Goal: Information Seeking & Learning: Learn about a topic

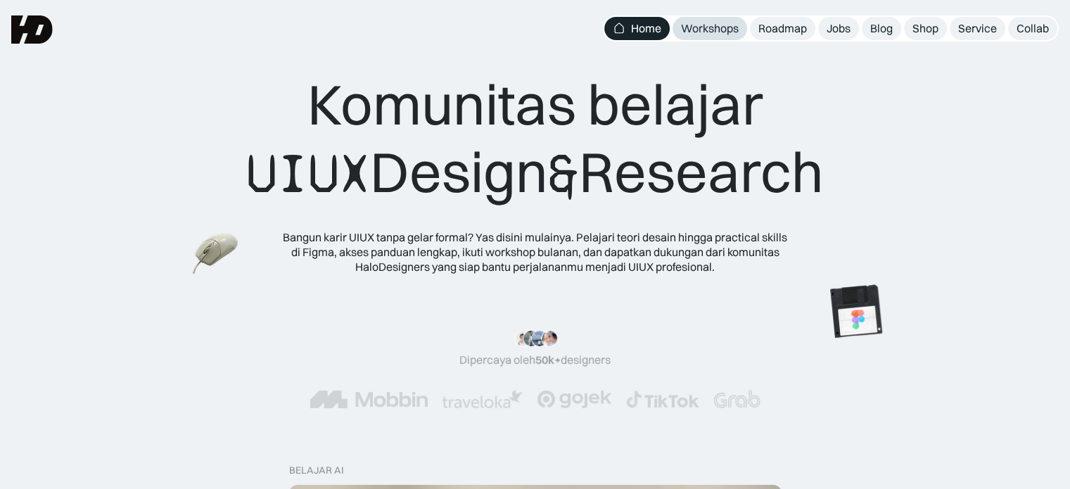
click at [726, 28] on div "Workshops" at bounding box center [710, 28] width 58 height 15
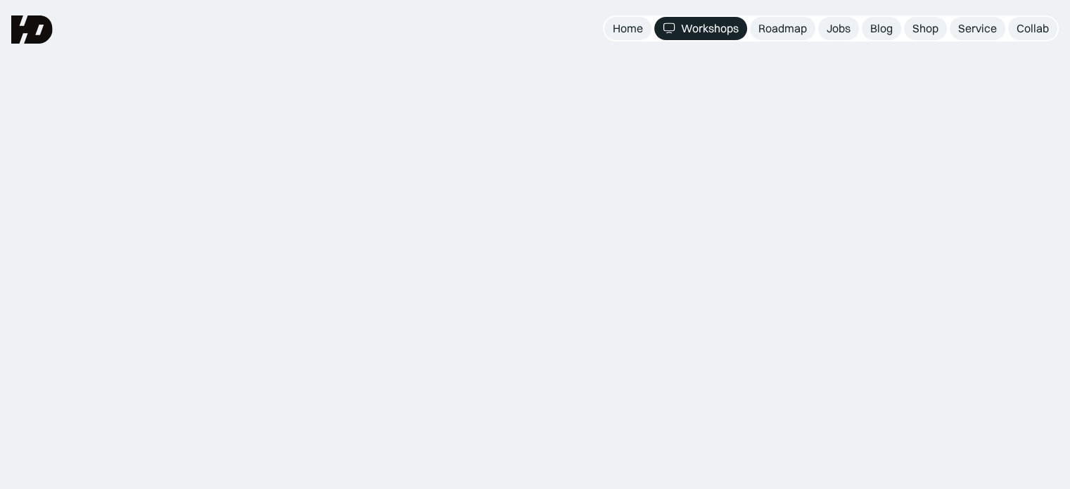
click at [851, 27] on link "Jobs" at bounding box center [838, 28] width 41 height 23
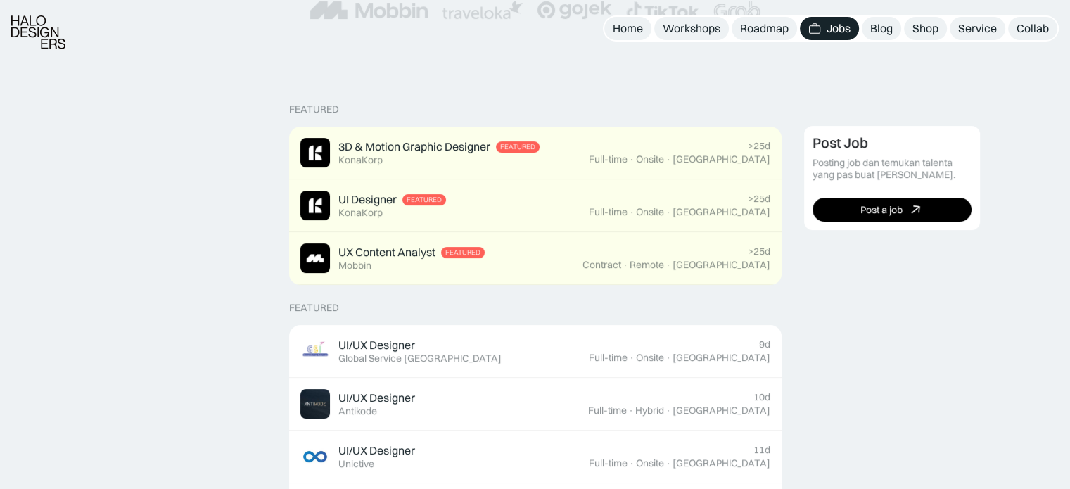
scroll to position [298, 0]
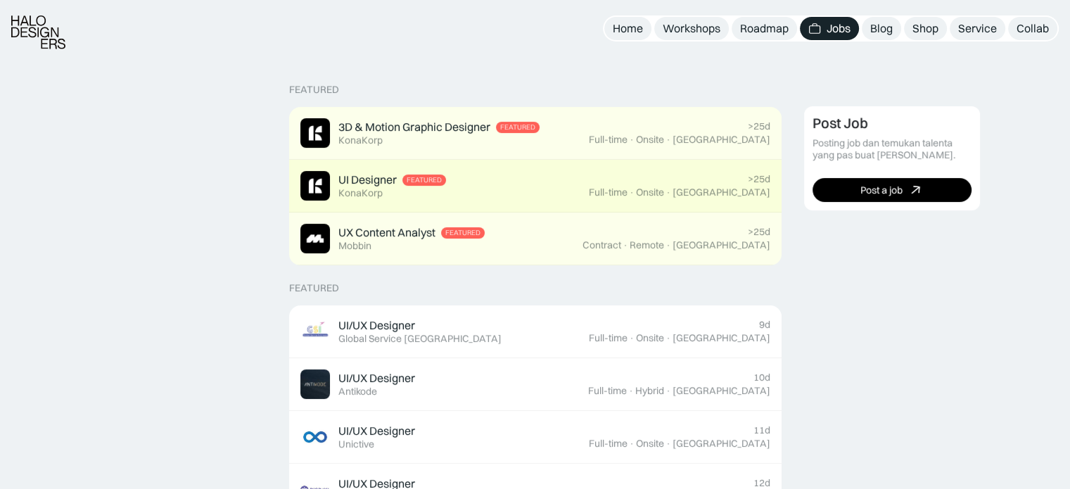
click at [363, 179] on div "UI Designer" at bounding box center [367, 179] width 58 height 15
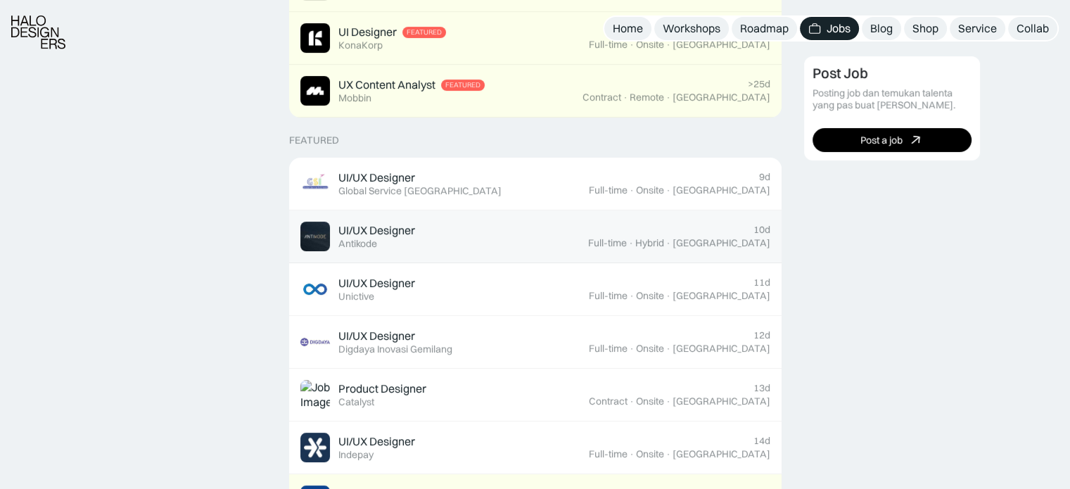
scroll to position [447, 0]
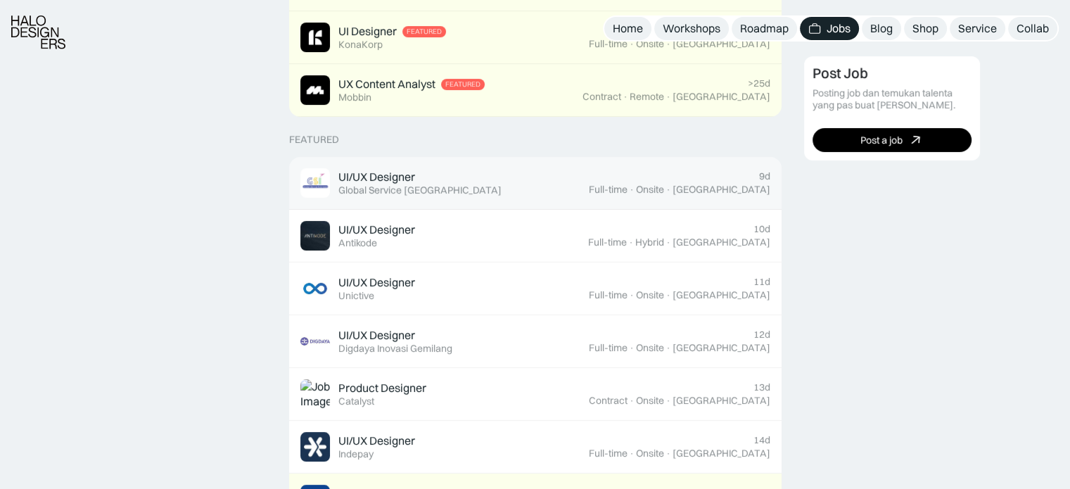
click at [501, 177] on div "UI/UX Designer Featured Global Service Indonesia" at bounding box center [444, 183] width 288 height 30
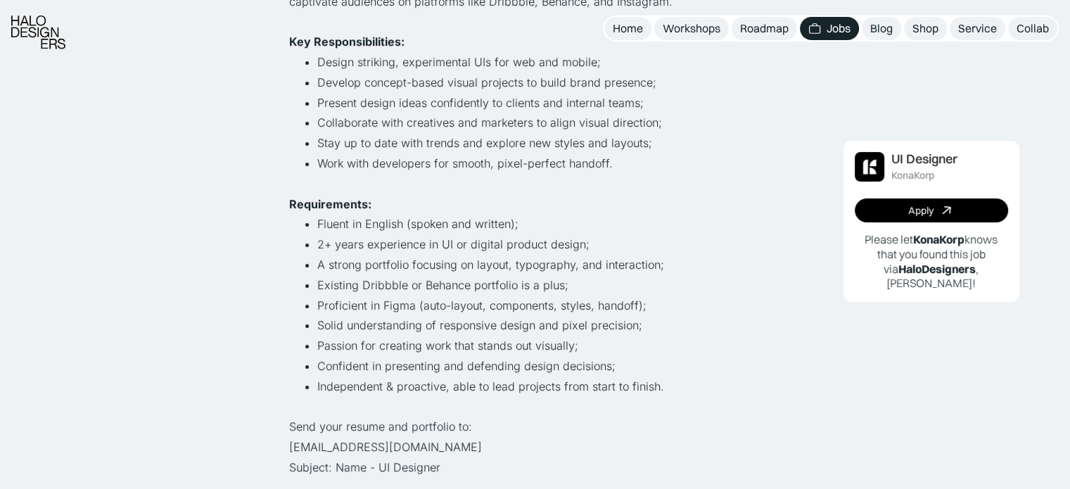
scroll to position [371, 0]
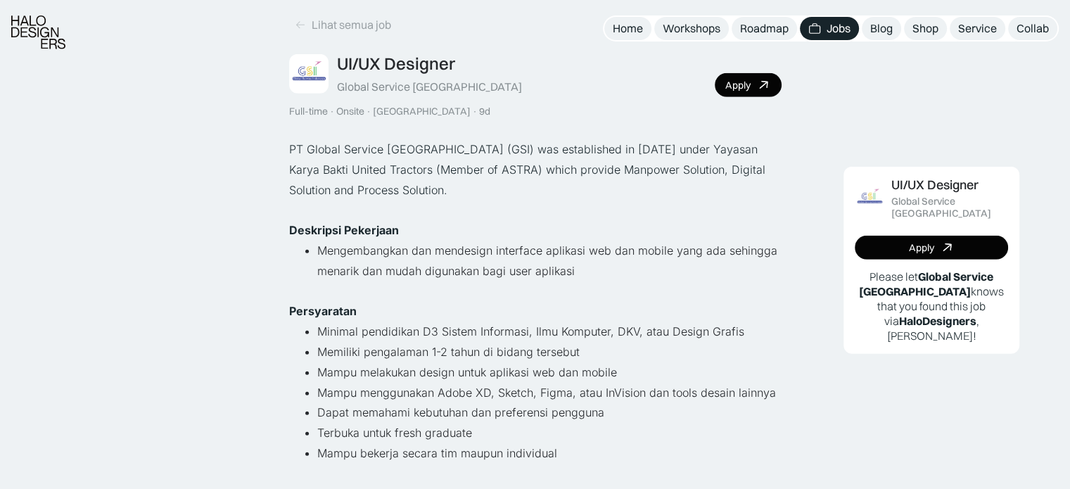
scroll to position [60, 0]
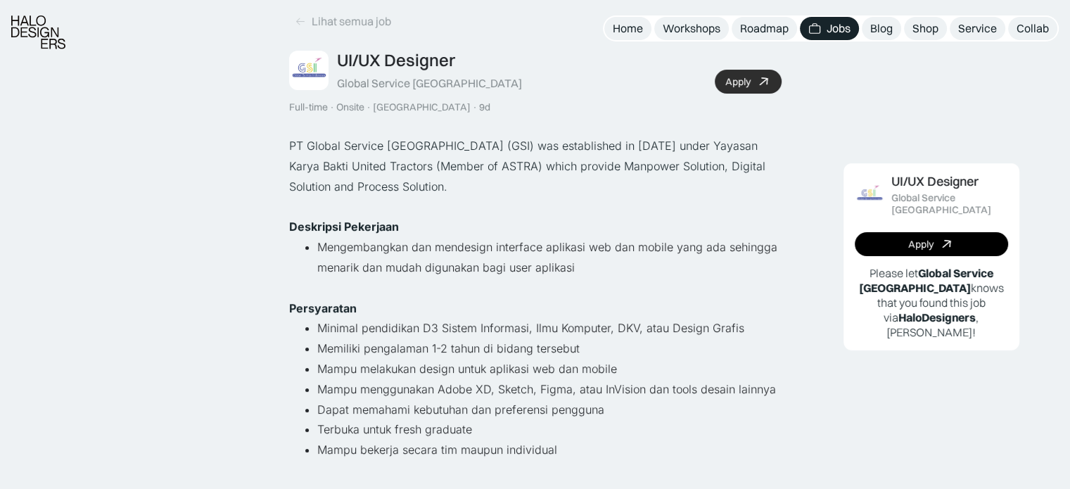
click at [748, 81] on div "Apply" at bounding box center [737, 82] width 25 height 12
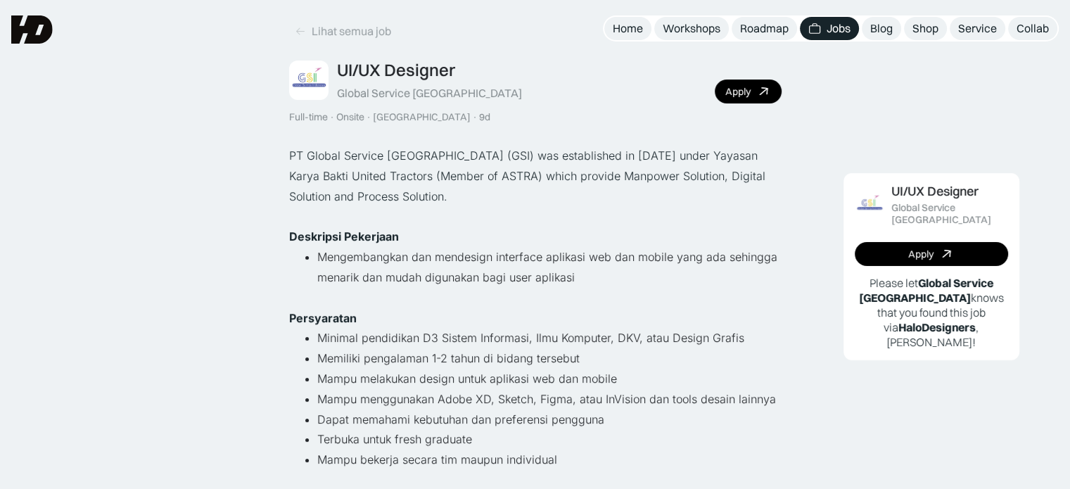
scroll to position [0, 0]
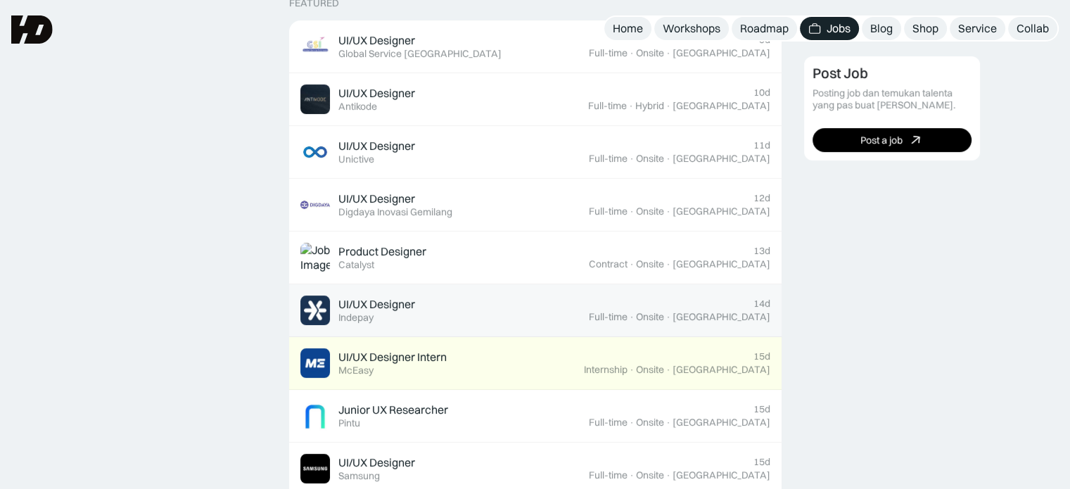
scroll to position [578, 0]
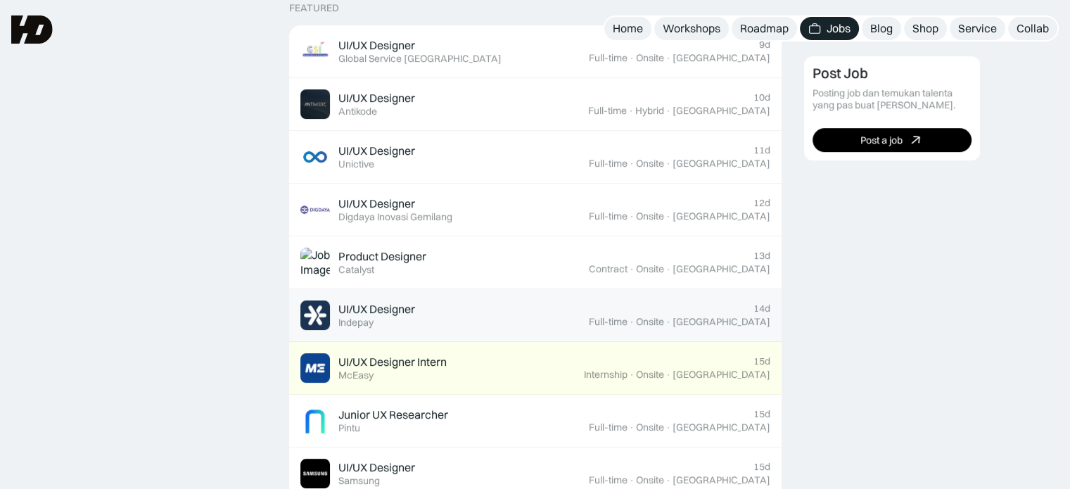
click at [484, 304] on div "UI/UX Designer Featured Indepay" at bounding box center [444, 315] width 288 height 30
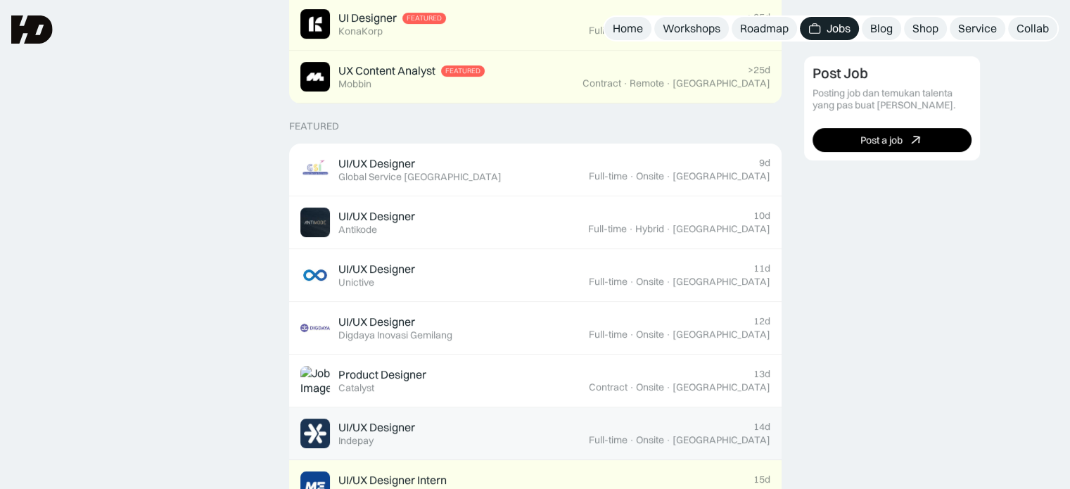
scroll to position [459, 0]
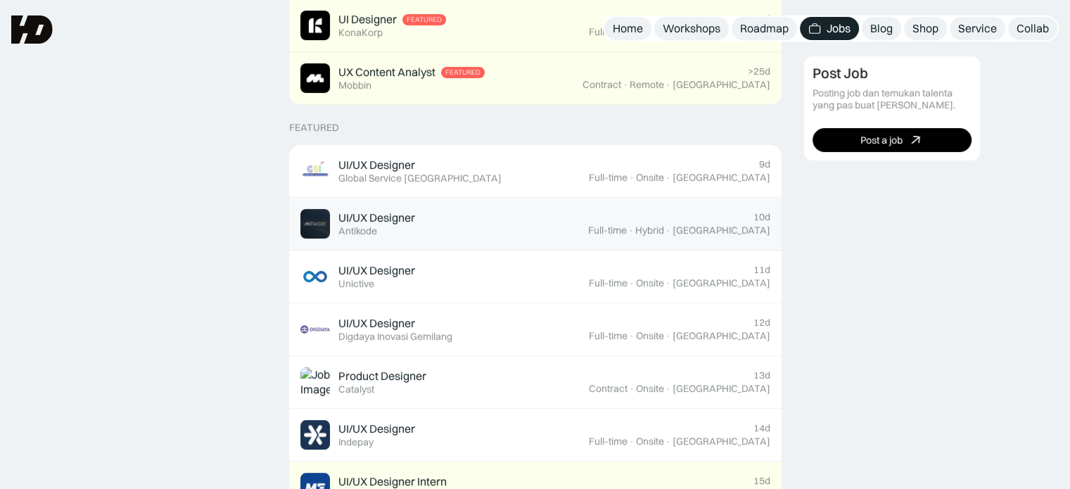
click at [473, 226] on div "UI/UX Designer Featured Antikode" at bounding box center [444, 224] width 288 height 30
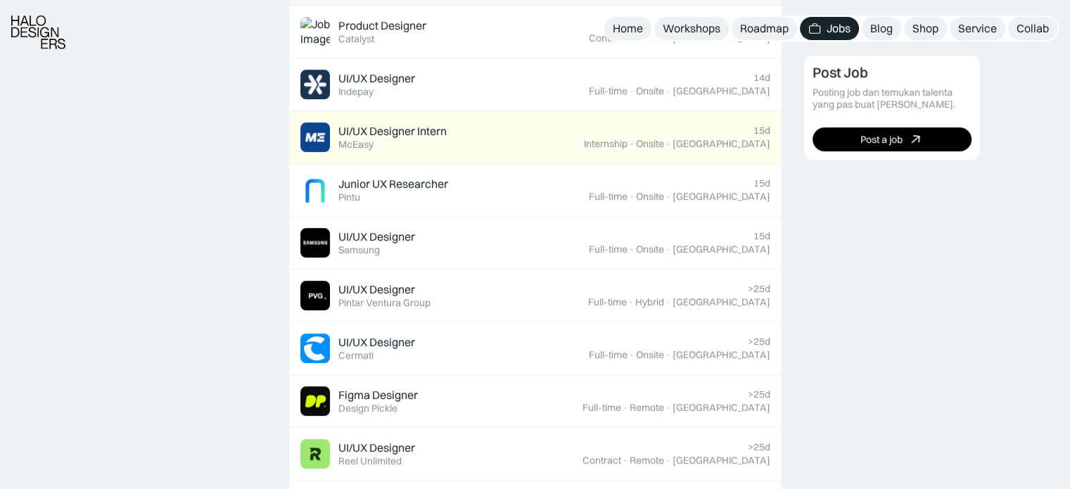
scroll to position [810, 0]
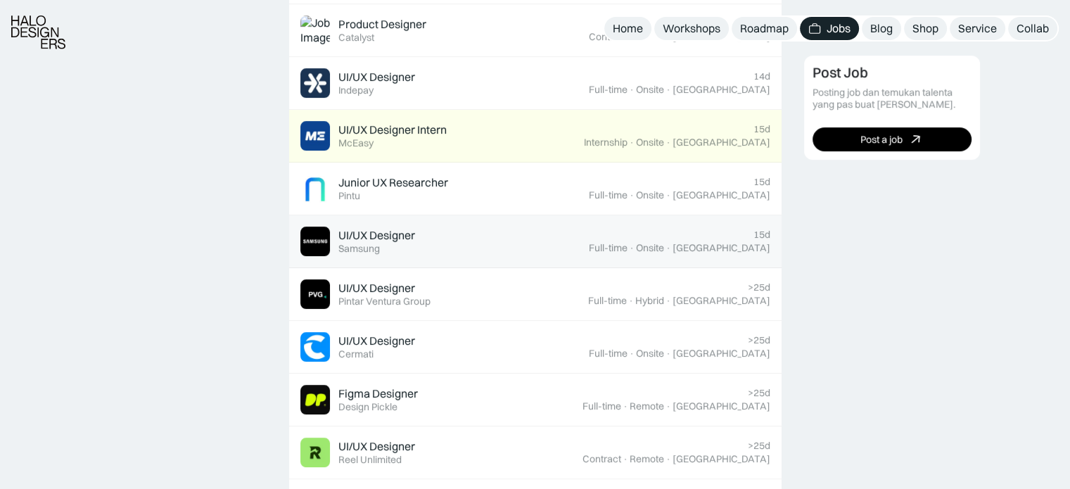
click at [517, 259] on link "UI/UX Designer Featured Samsung 15d Full-time · Onsite · Jakarta" at bounding box center [535, 241] width 492 height 53
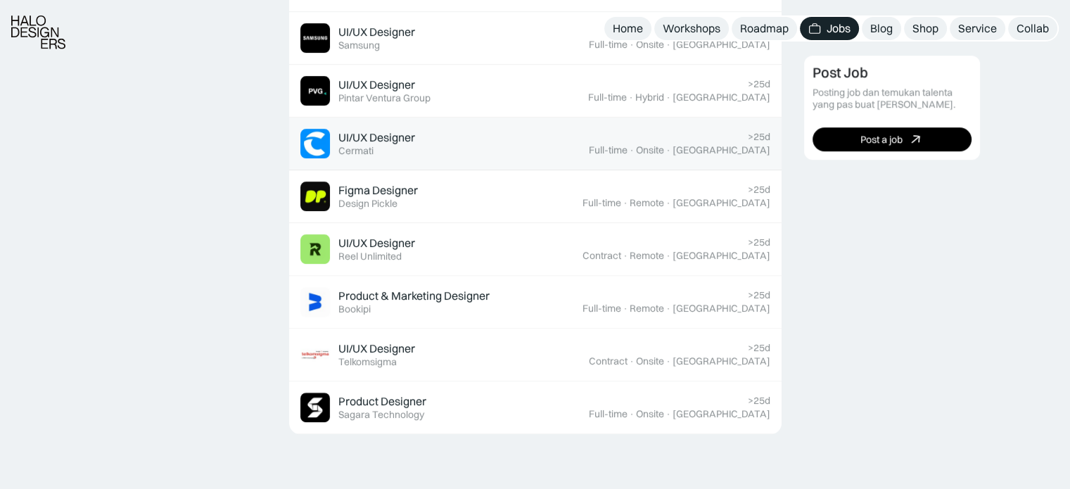
scroll to position [1023, 0]
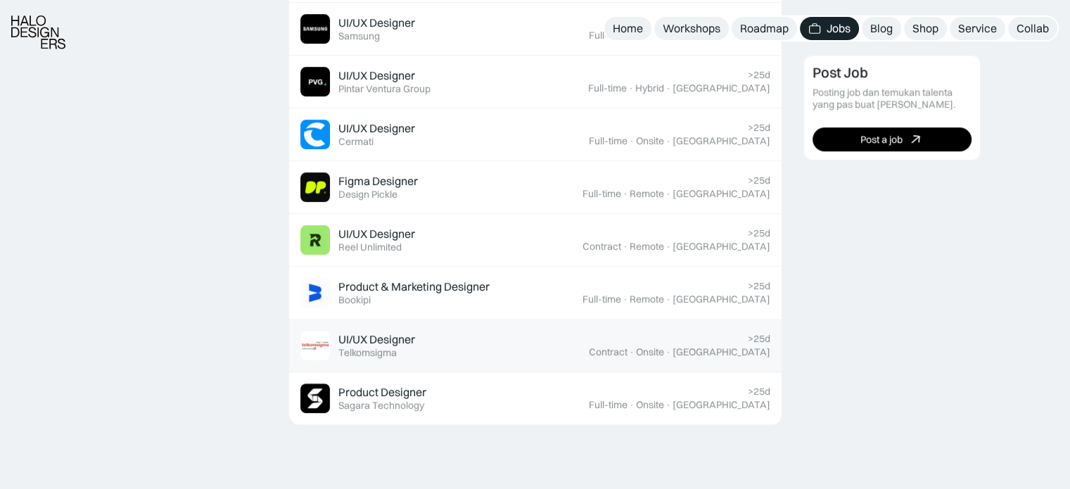
click at [452, 364] on link "UI/UX Designer Featured Telkomsigma >25d Contract · Onsite · Yogyakarta" at bounding box center [535, 345] width 492 height 53
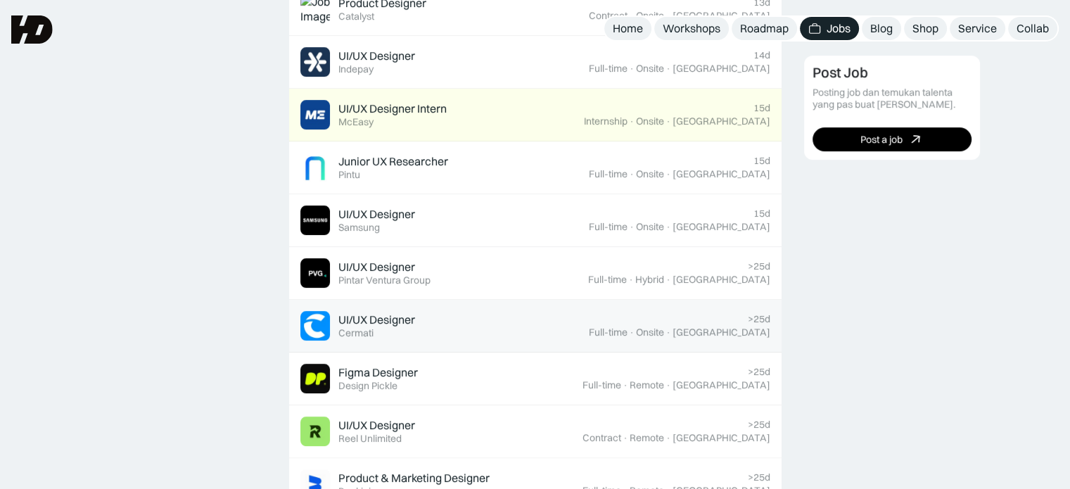
scroll to position [828, 0]
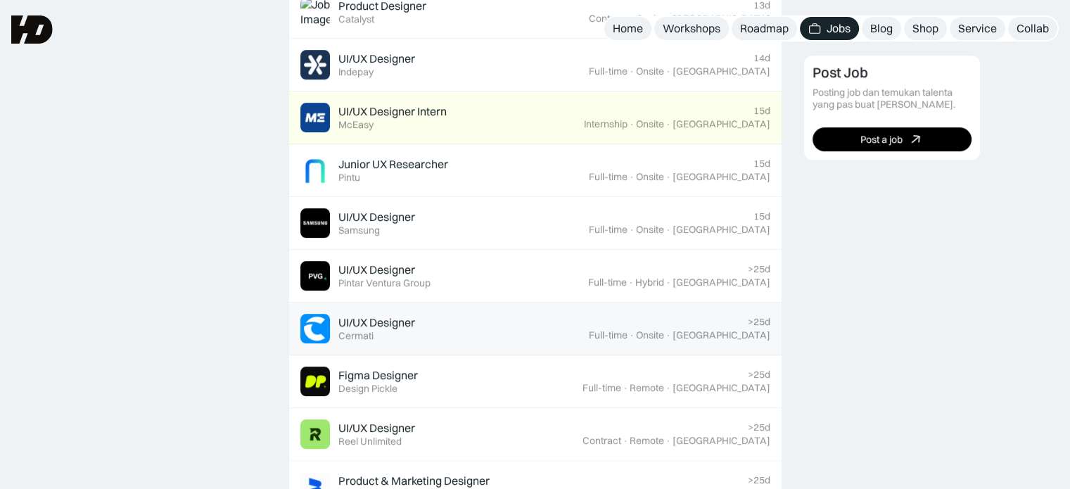
click at [514, 321] on div "UI/UX Designer Featured Cermati" at bounding box center [444, 329] width 288 height 30
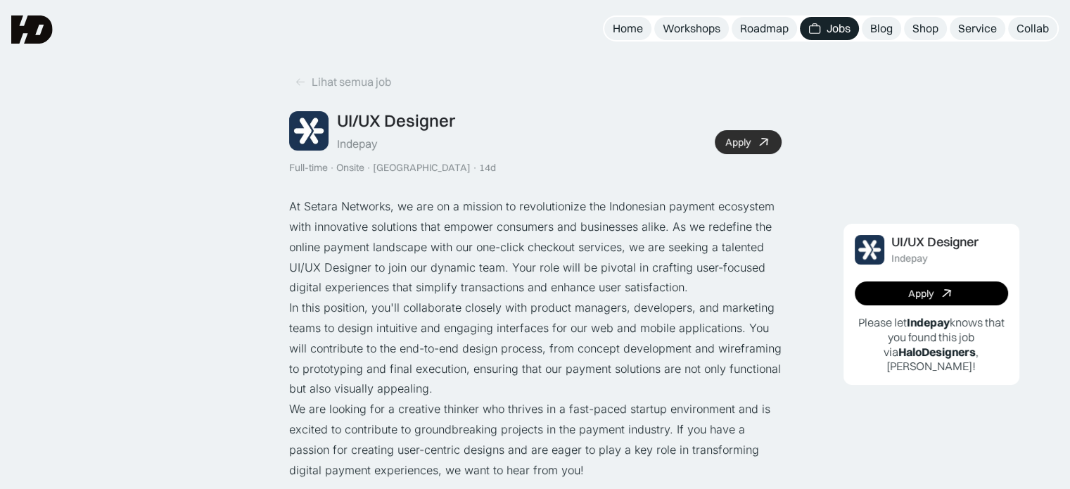
click at [749, 139] on div "Apply" at bounding box center [737, 142] width 25 height 12
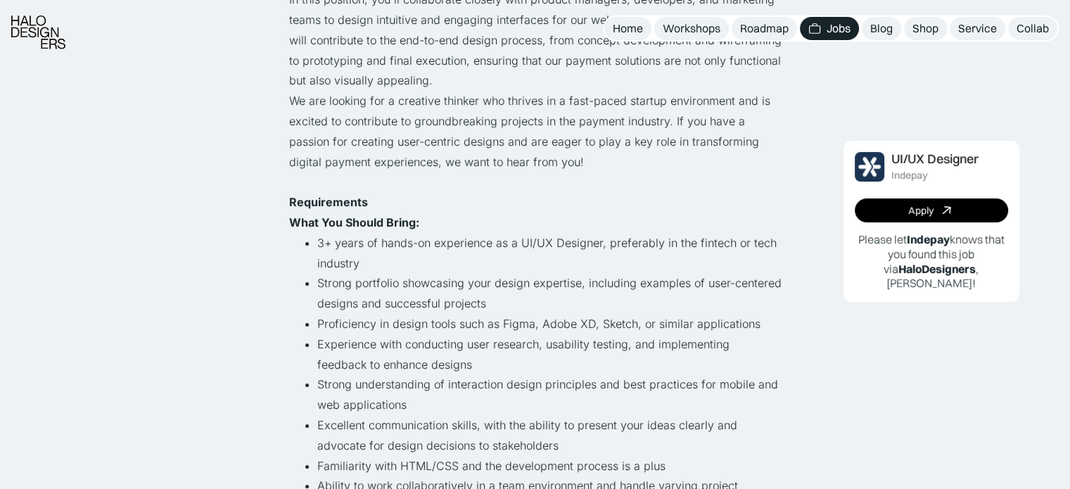
scroll to position [349, 0]
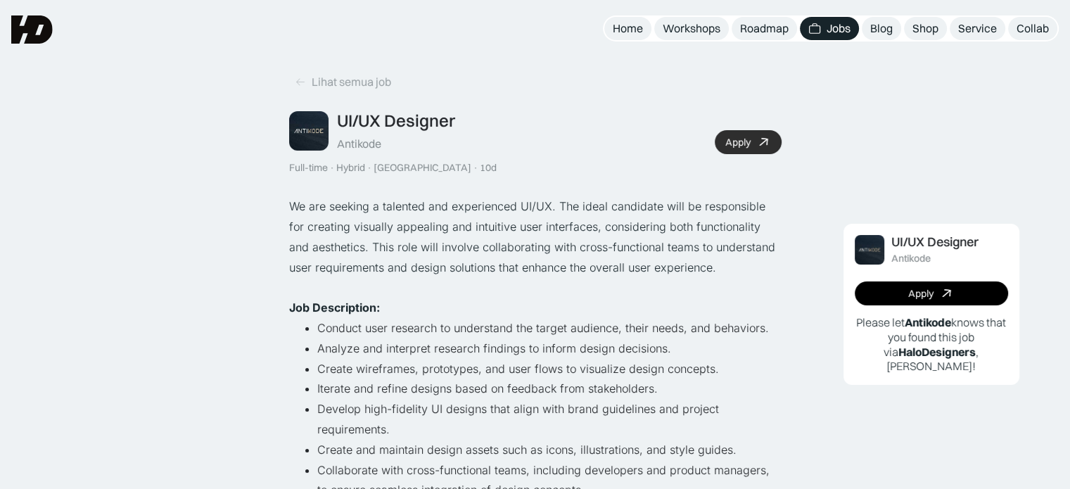
click at [748, 146] on div "Apply" at bounding box center [737, 142] width 25 height 12
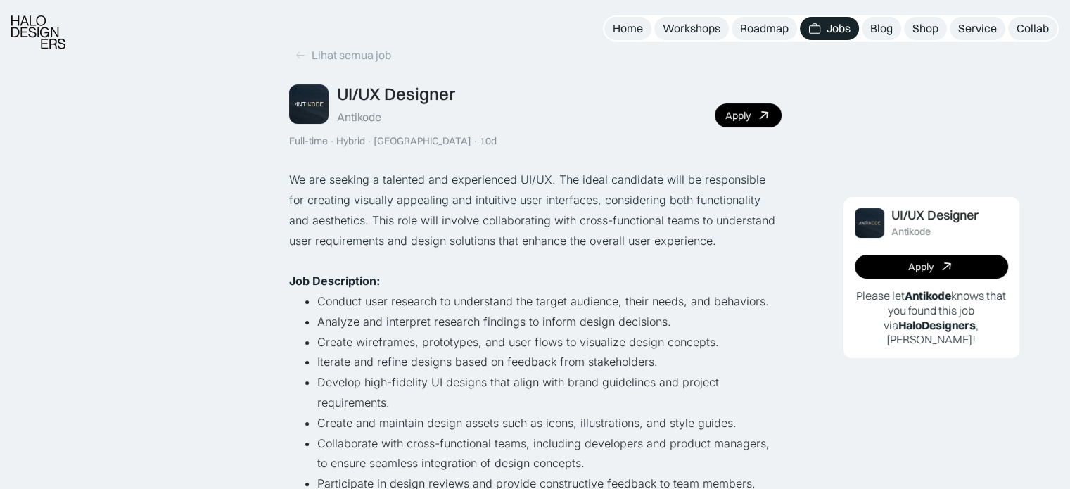
scroll to position [28, 0]
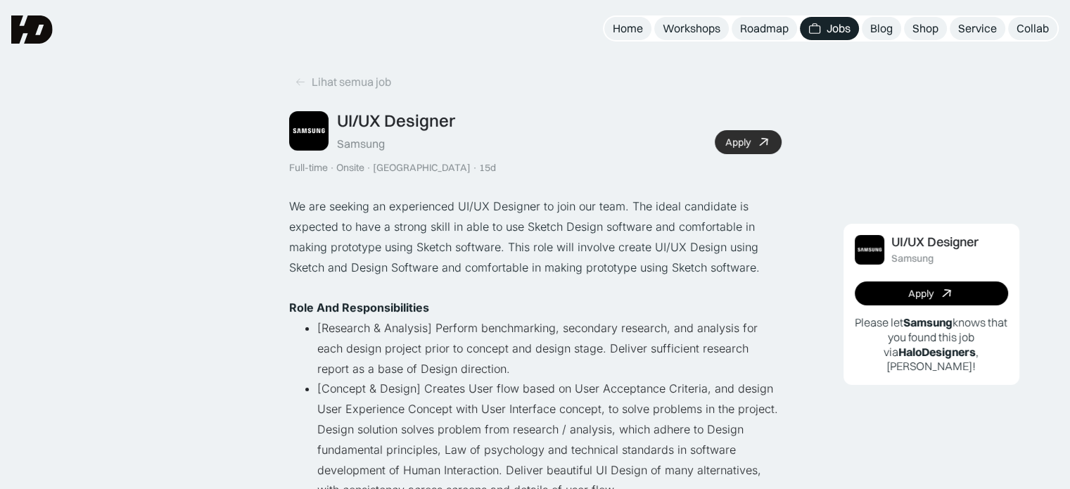
click at [740, 134] on link "Apply" at bounding box center [748, 142] width 67 height 24
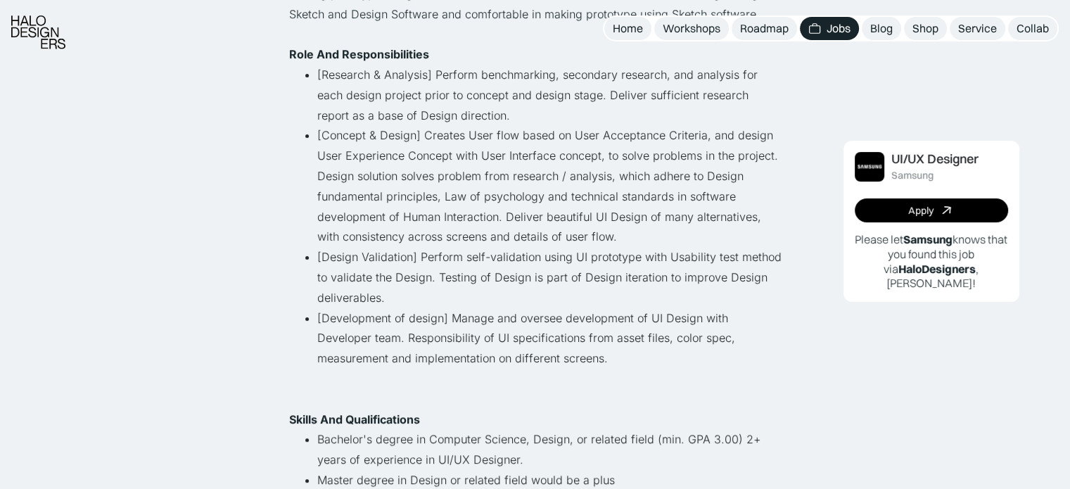
scroll to position [255, 0]
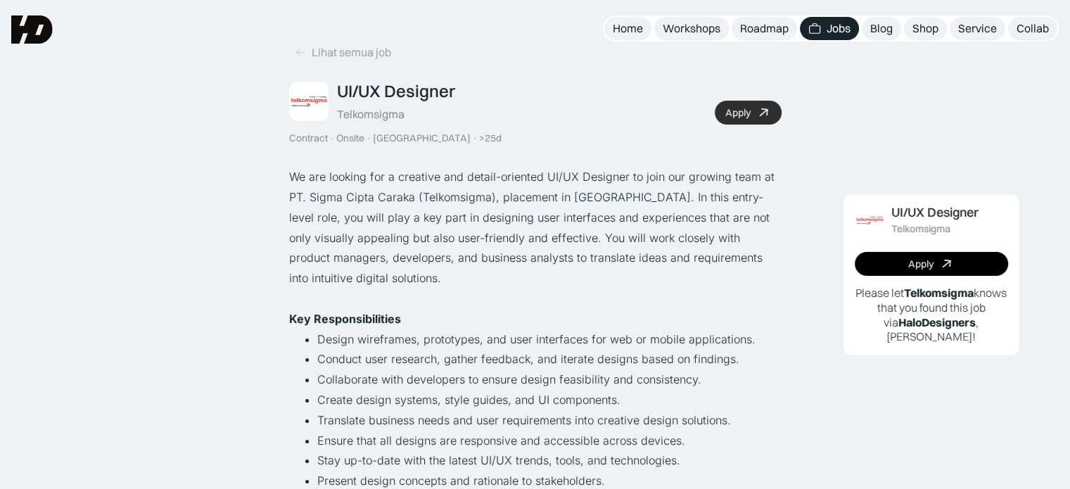
scroll to position [28, 0]
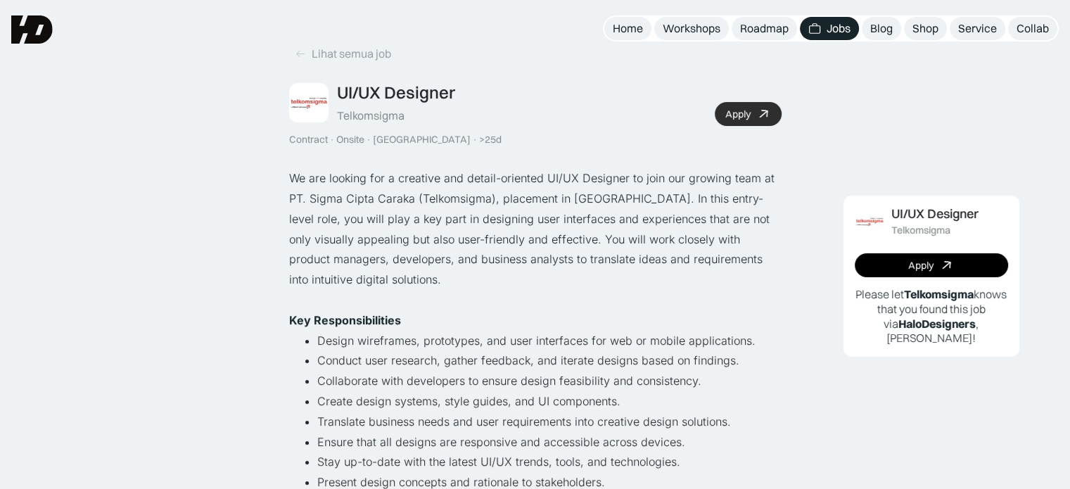
click at [755, 115] on icon at bounding box center [763, 114] width 20 height 20
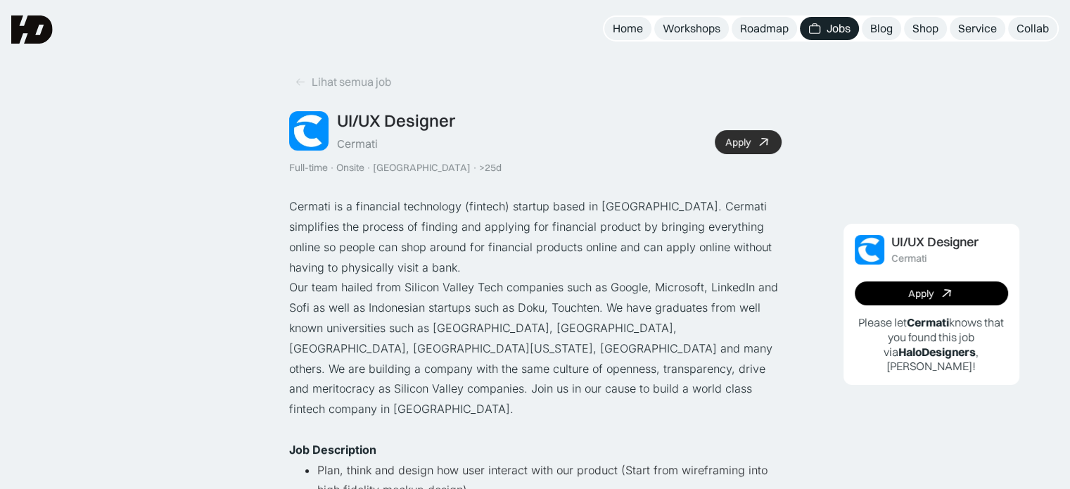
click at [736, 146] on div "Apply" at bounding box center [737, 142] width 25 height 12
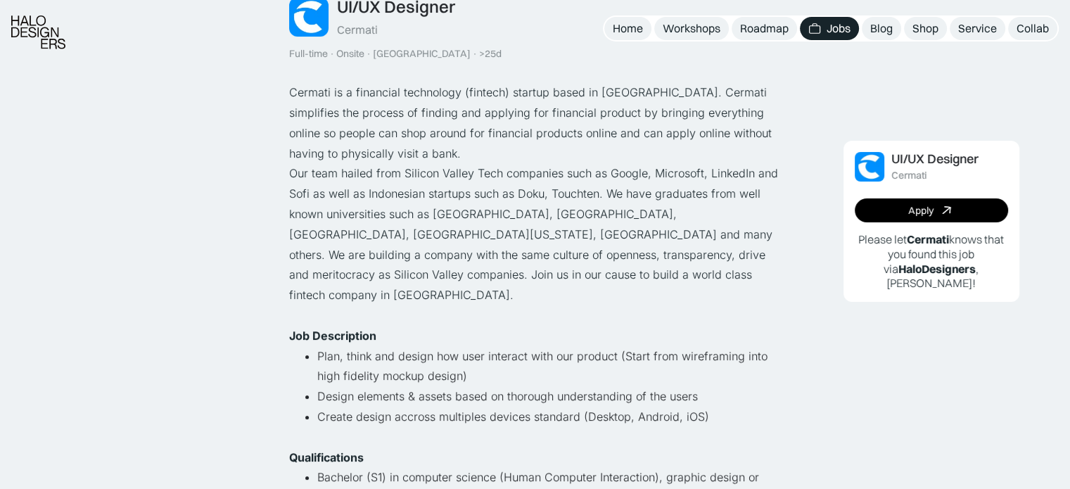
scroll to position [115, 0]
click at [453, 198] on p "Our team hailed from Silicon Valley Tech companies such as Google, Microsoft, L…" at bounding box center [535, 233] width 492 height 142
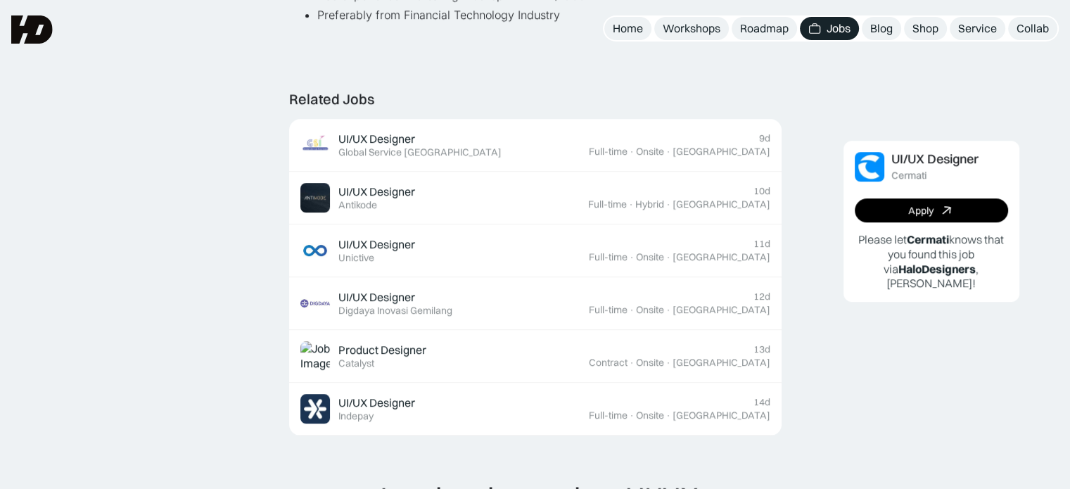
scroll to position [857, 0]
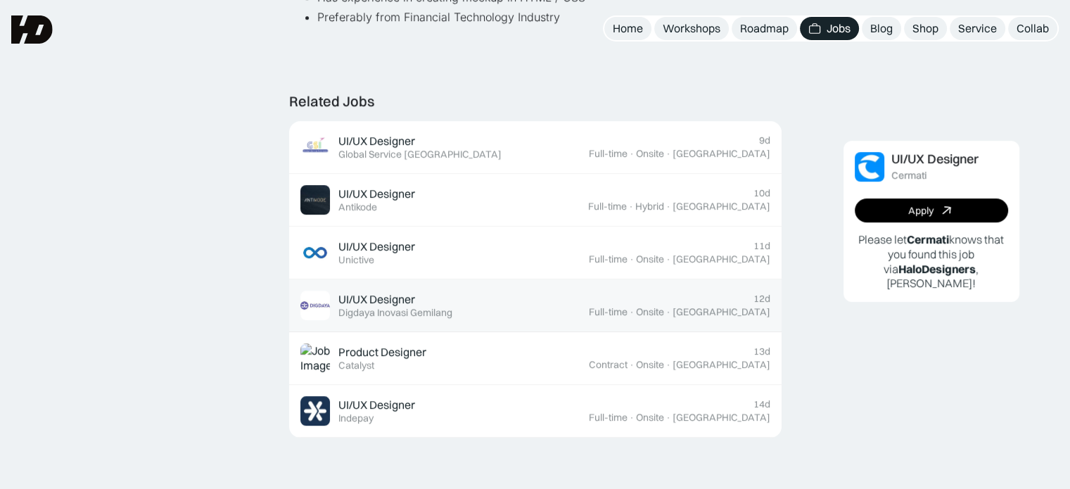
click at [540, 290] on div "UI/UX Designer Featured Digdaya Inovasi Gemilang" at bounding box center [444, 305] width 288 height 30
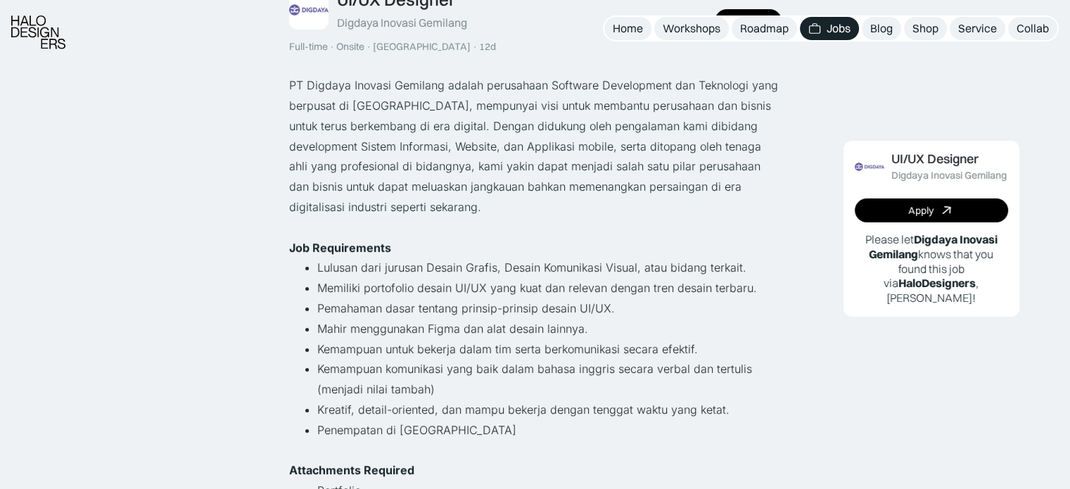
scroll to position [122, 0]
click at [644, 309] on li "Pemahaman dasar tentang prinsip-prinsip desain UI/UX." at bounding box center [549, 307] width 464 height 20
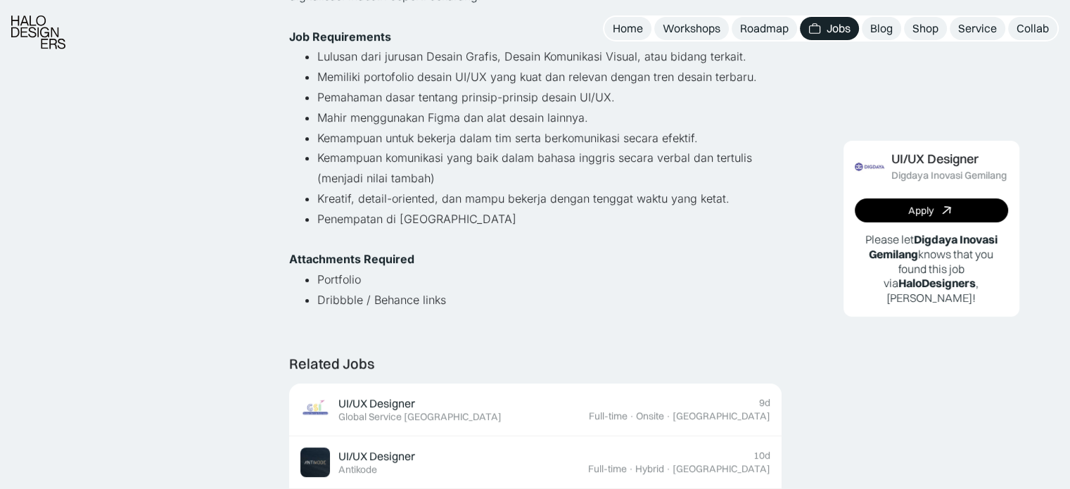
scroll to position [333, 0]
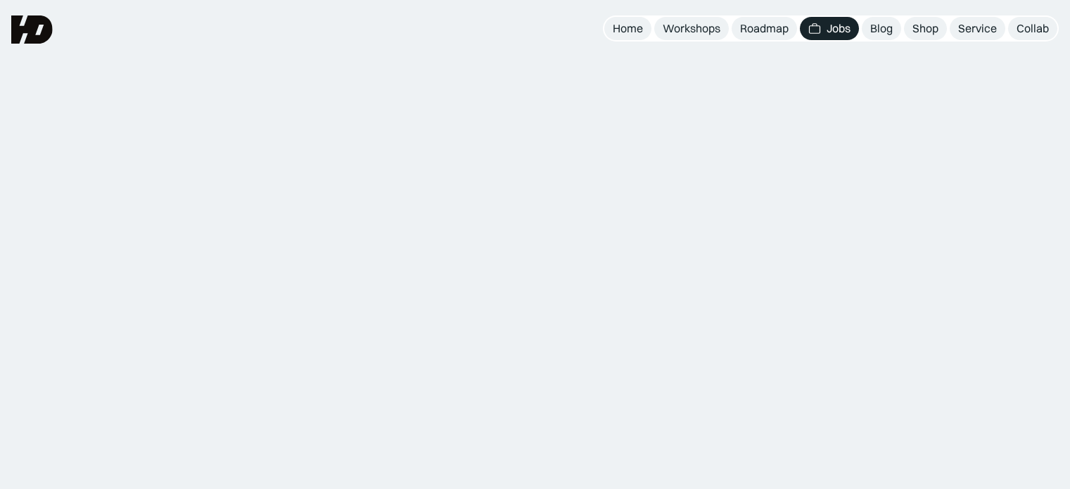
scroll to position [857, 0]
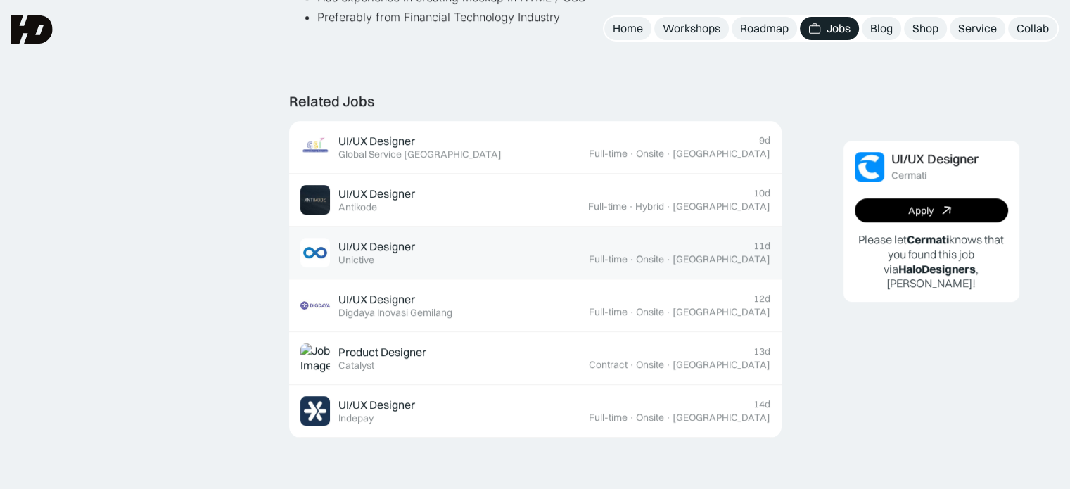
click at [589, 238] on div "UI/UX Designer Featured Unictive" at bounding box center [444, 253] width 288 height 30
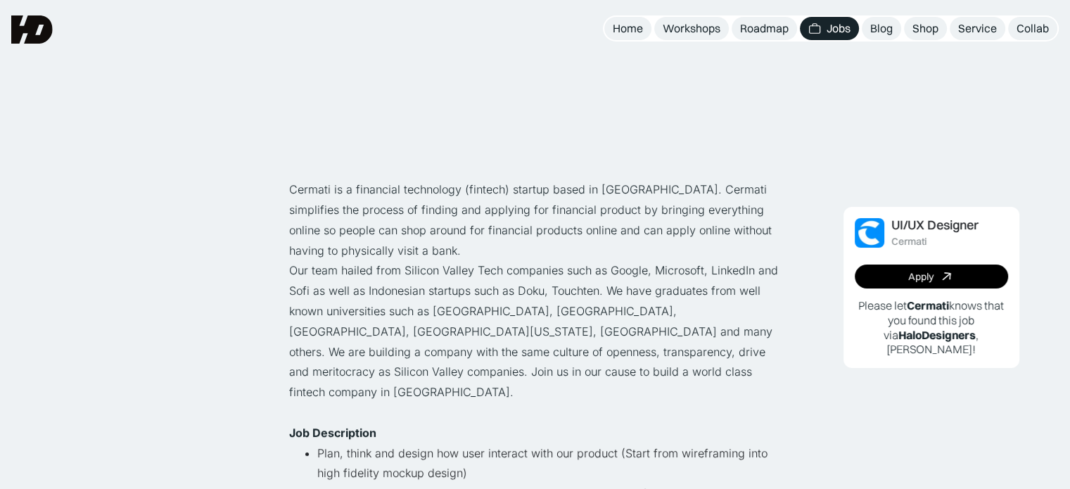
scroll to position [0, 0]
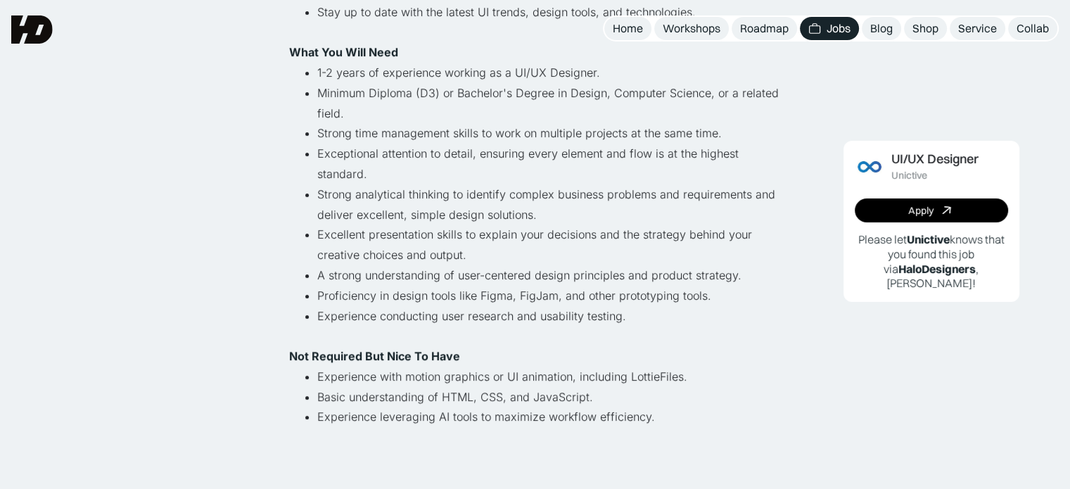
scroll to position [452, 0]
